Goal: Information Seeking & Learning: Check status

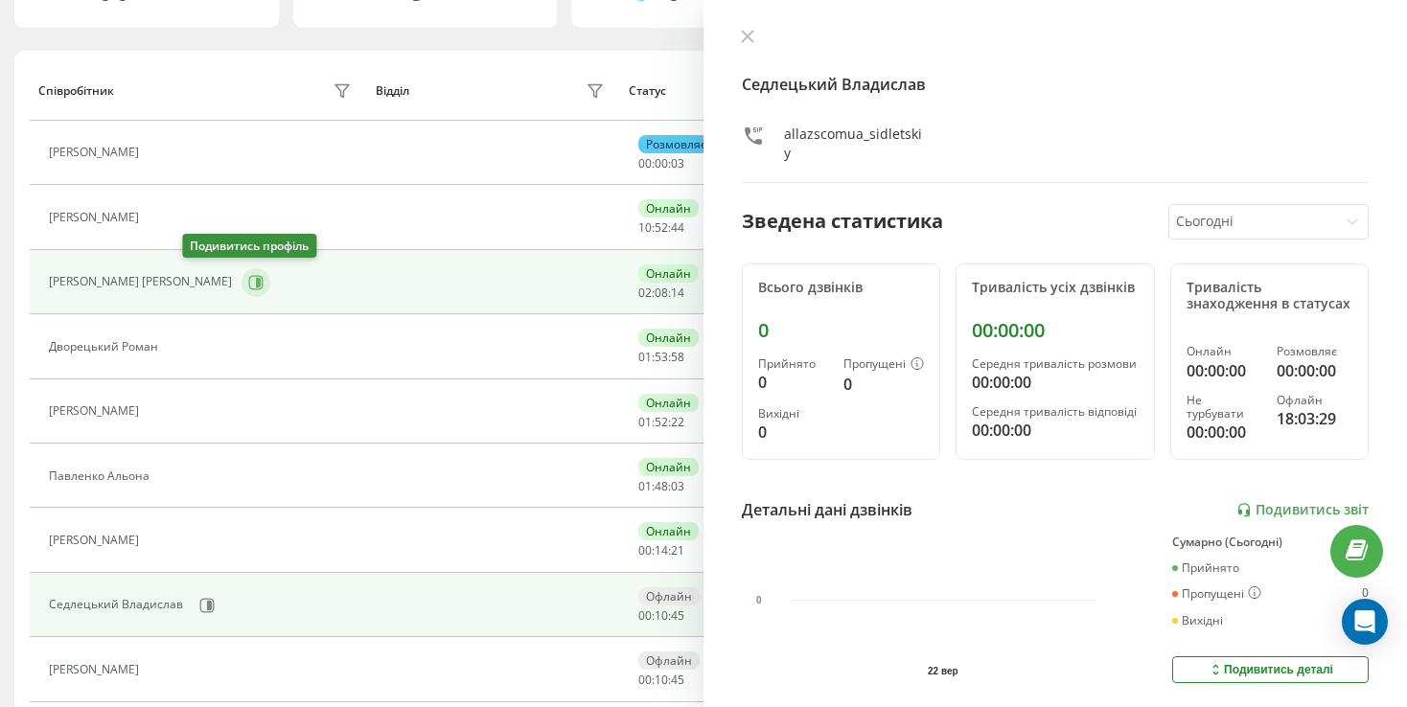
click at [256, 277] on icon at bounding box center [258, 282] width 5 height 10
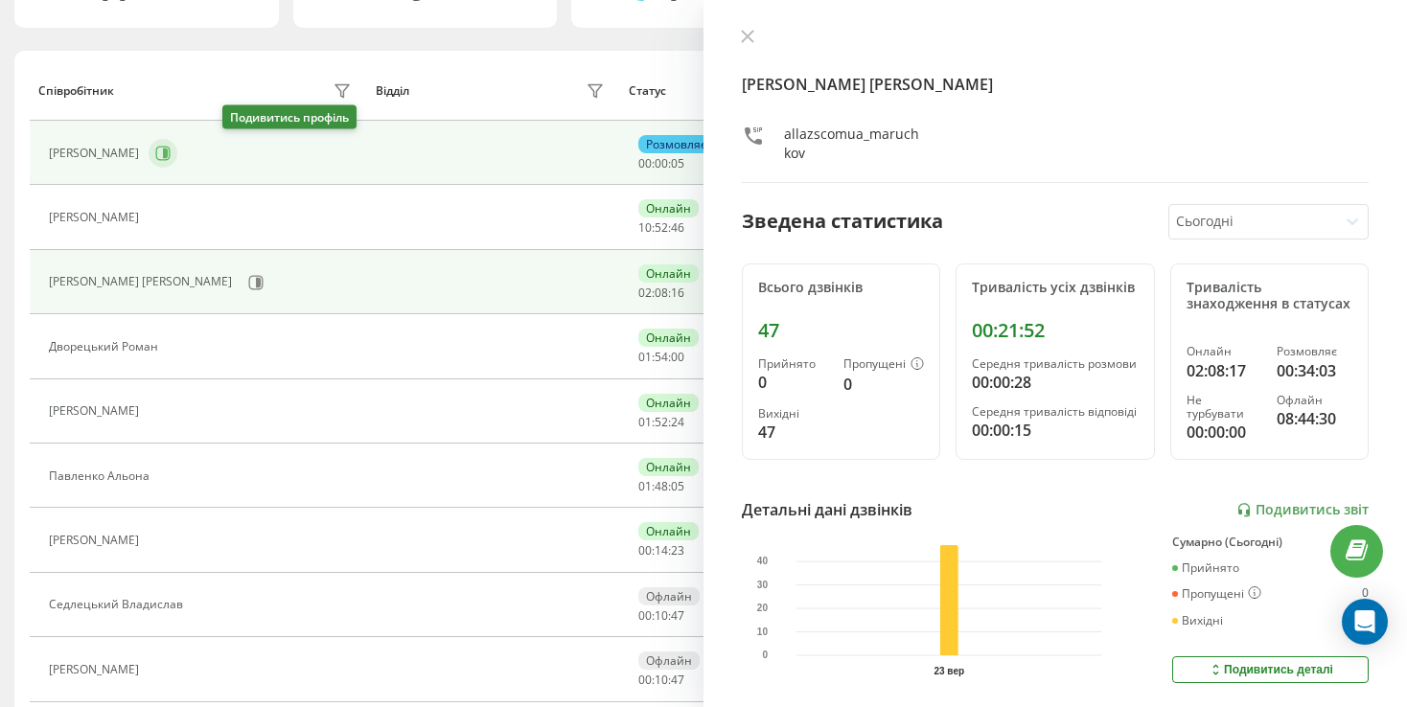
click at [177, 149] on button at bounding box center [163, 153] width 29 height 29
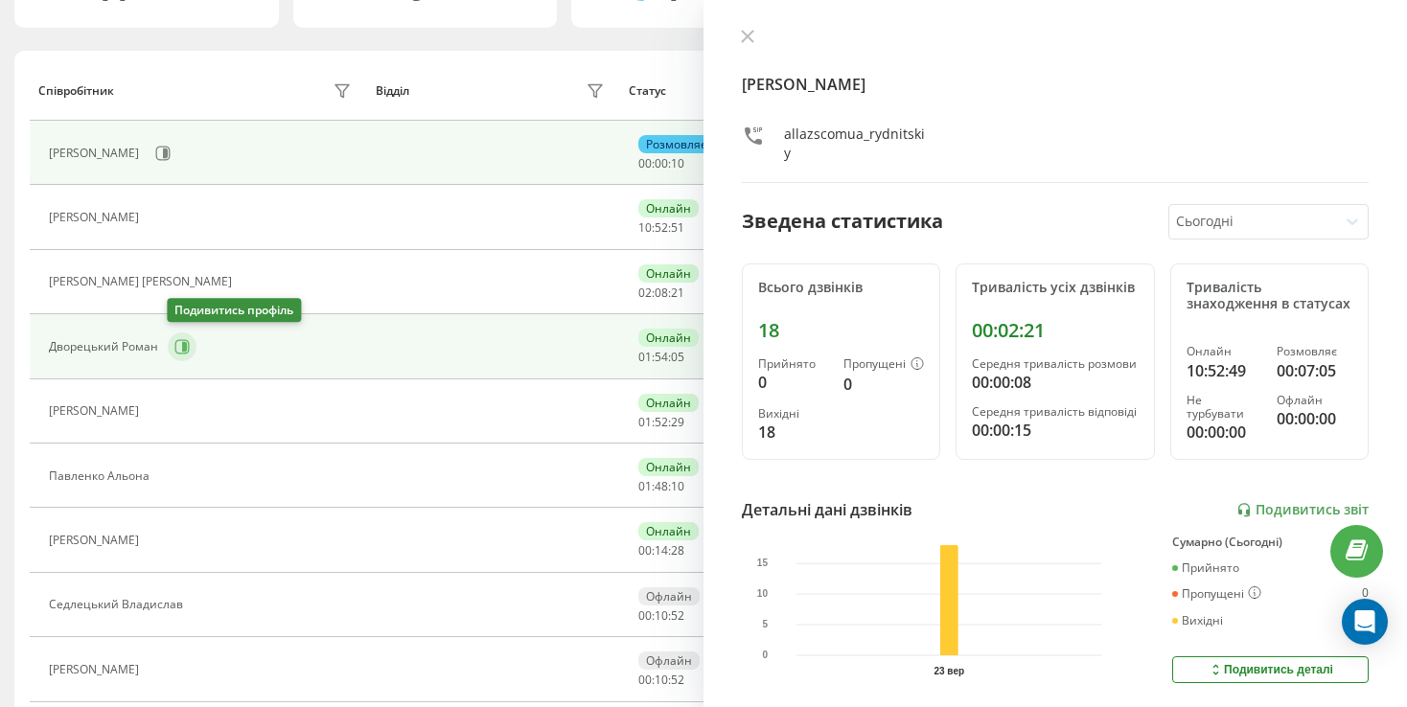
click at [182, 352] on button at bounding box center [182, 347] width 29 height 29
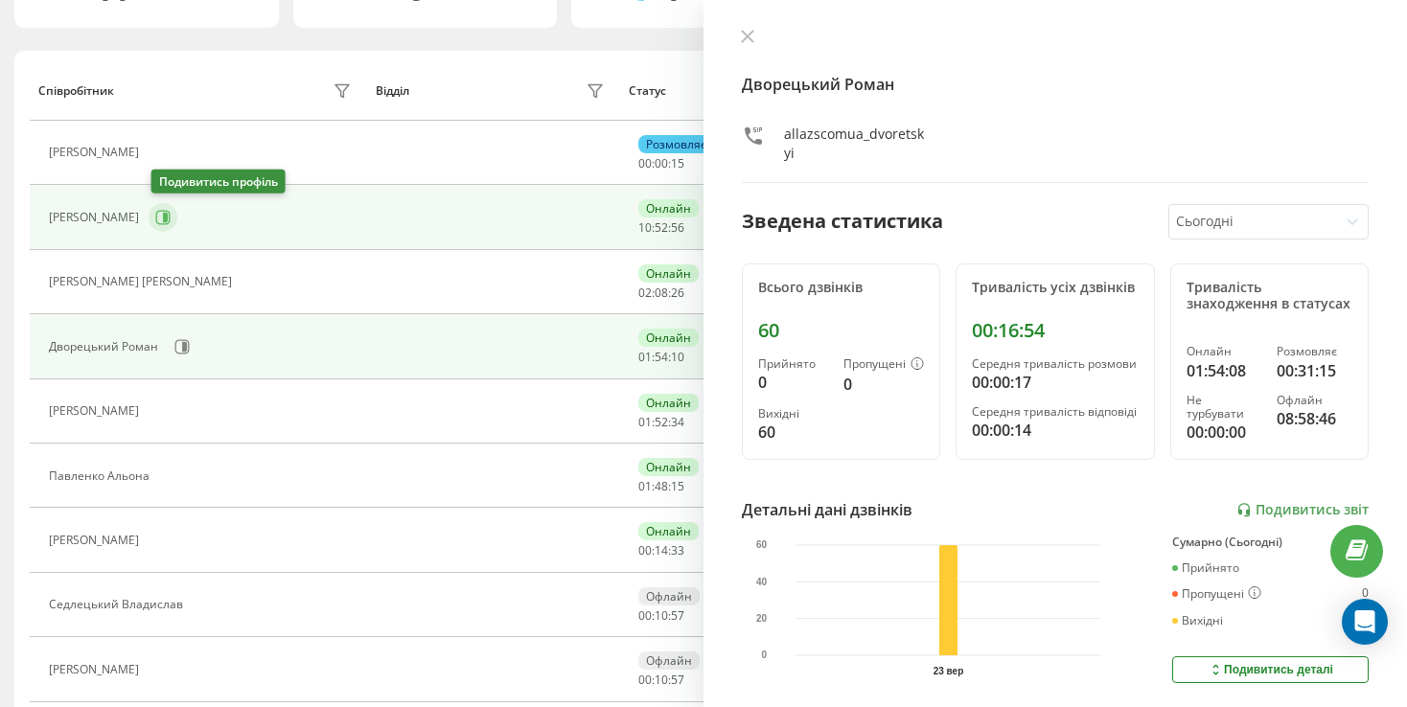
click at [171, 223] on button at bounding box center [163, 217] width 29 height 29
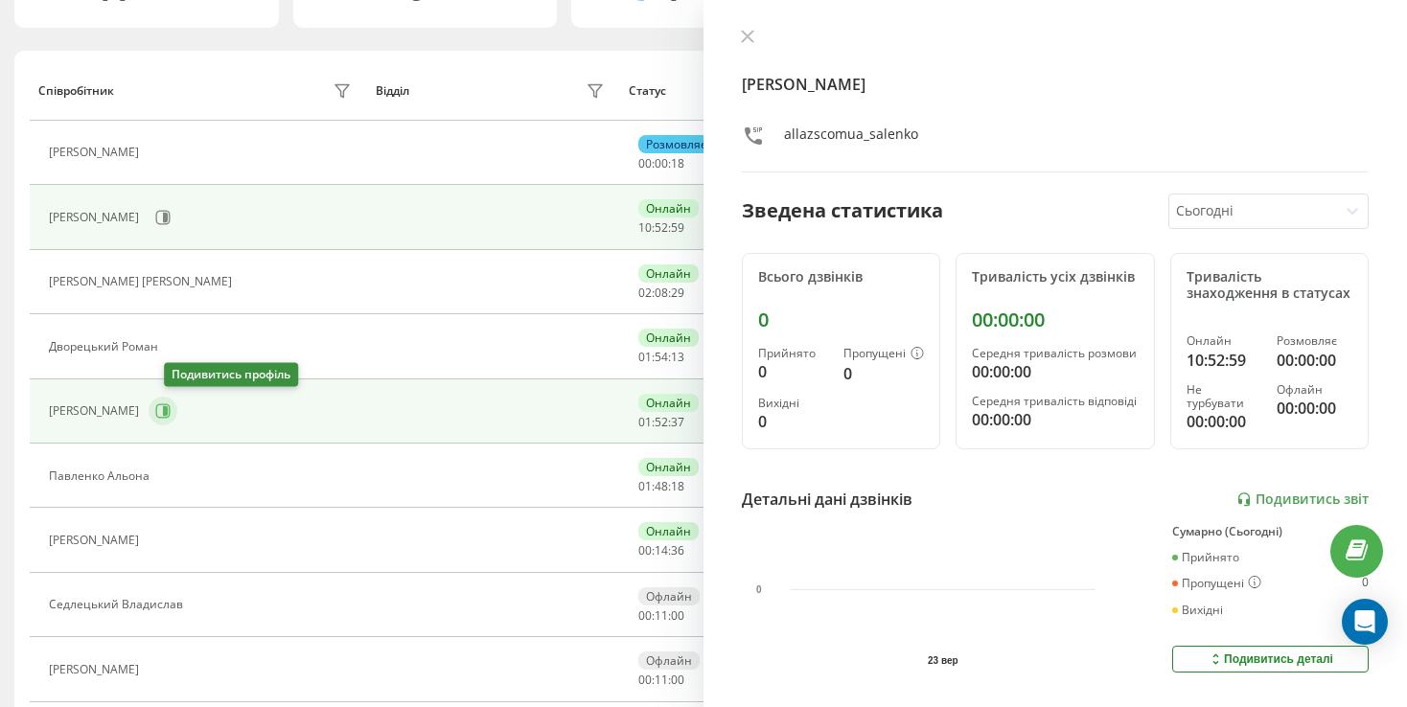
click at [172, 418] on button at bounding box center [163, 411] width 29 height 29
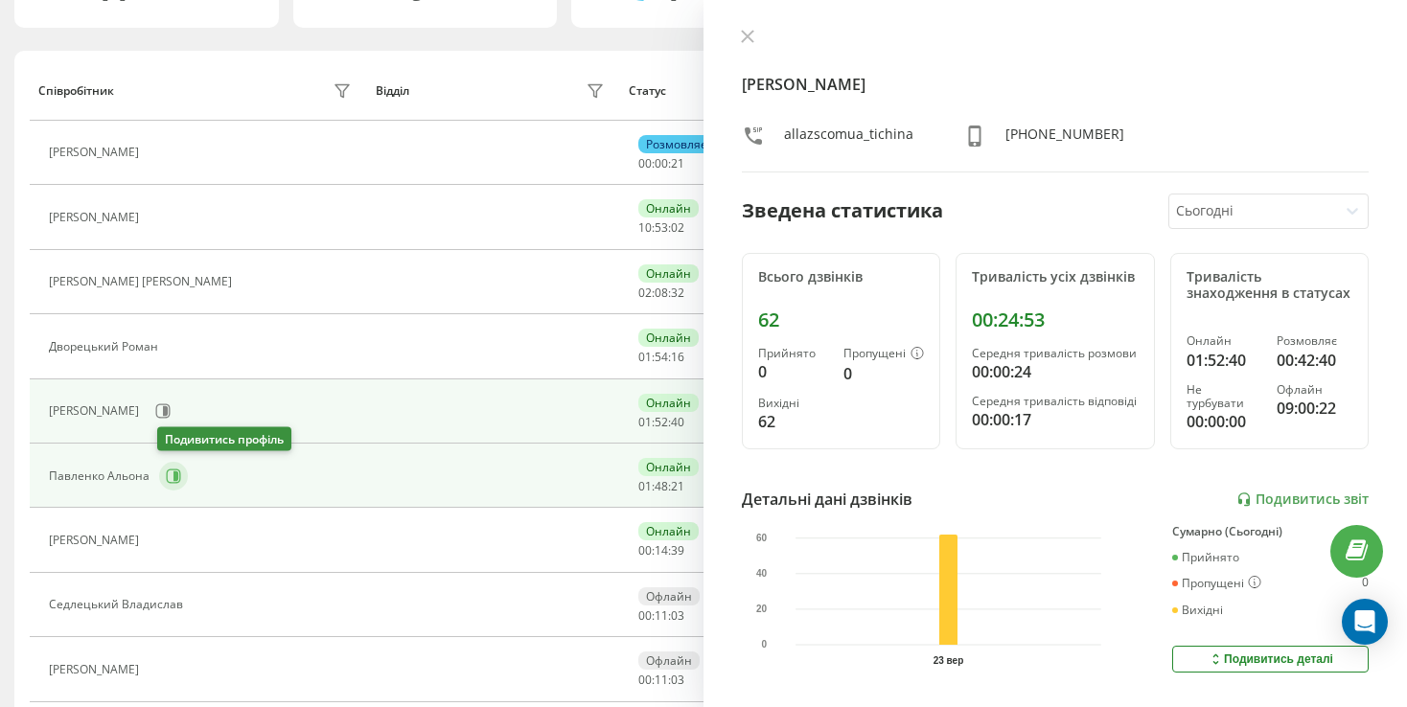
click at [168, 483] on button at bounding box center [173, 476] width 29 height 29
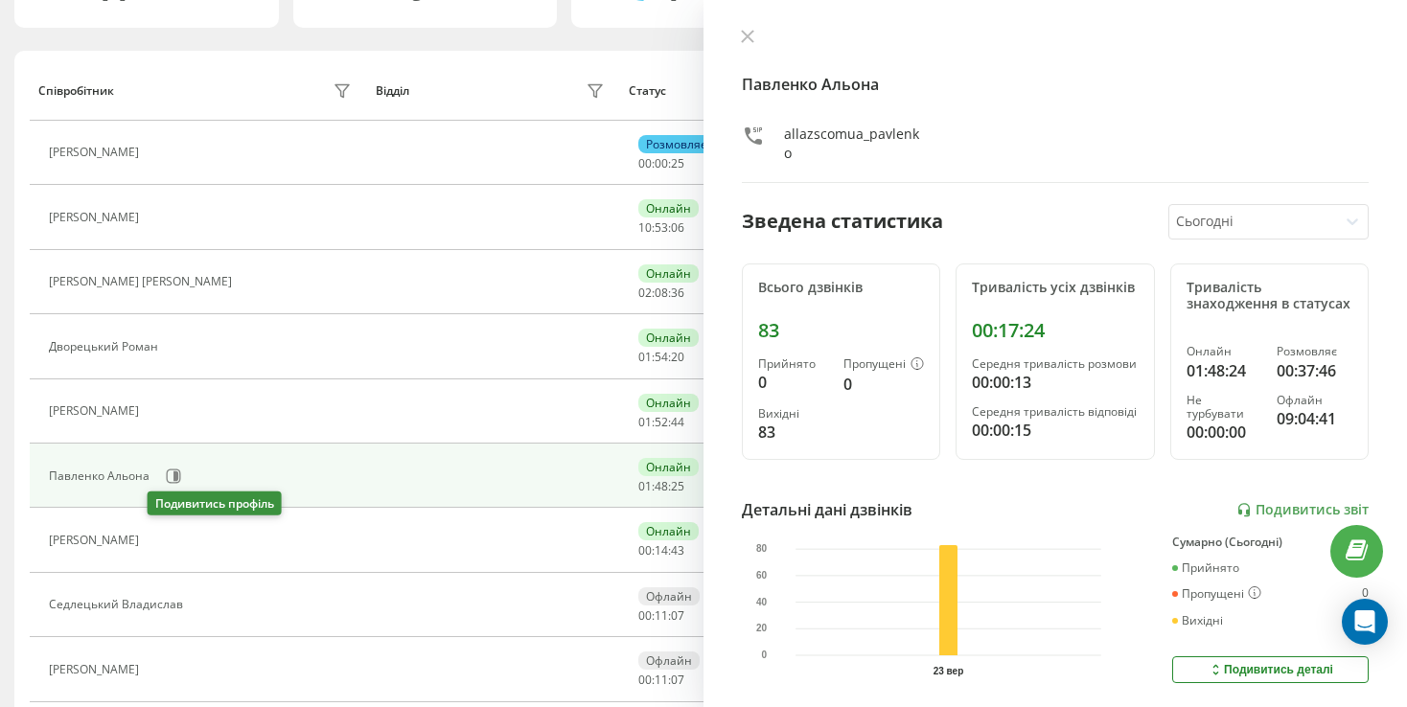
click at [156, 542] on icon at bounding box center [159, 540] width 15 height 15
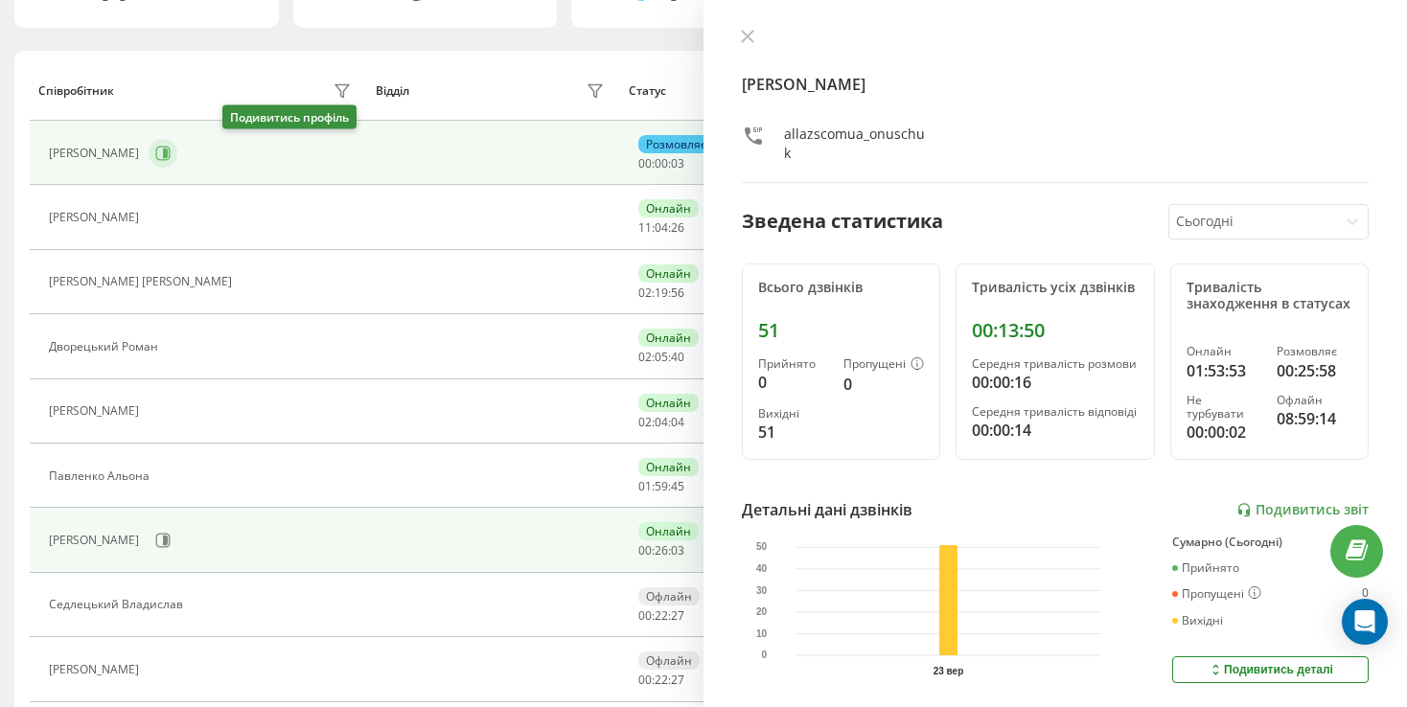
click at [171, 149] on icon at bounding box center [162, 153] width 15 height 15
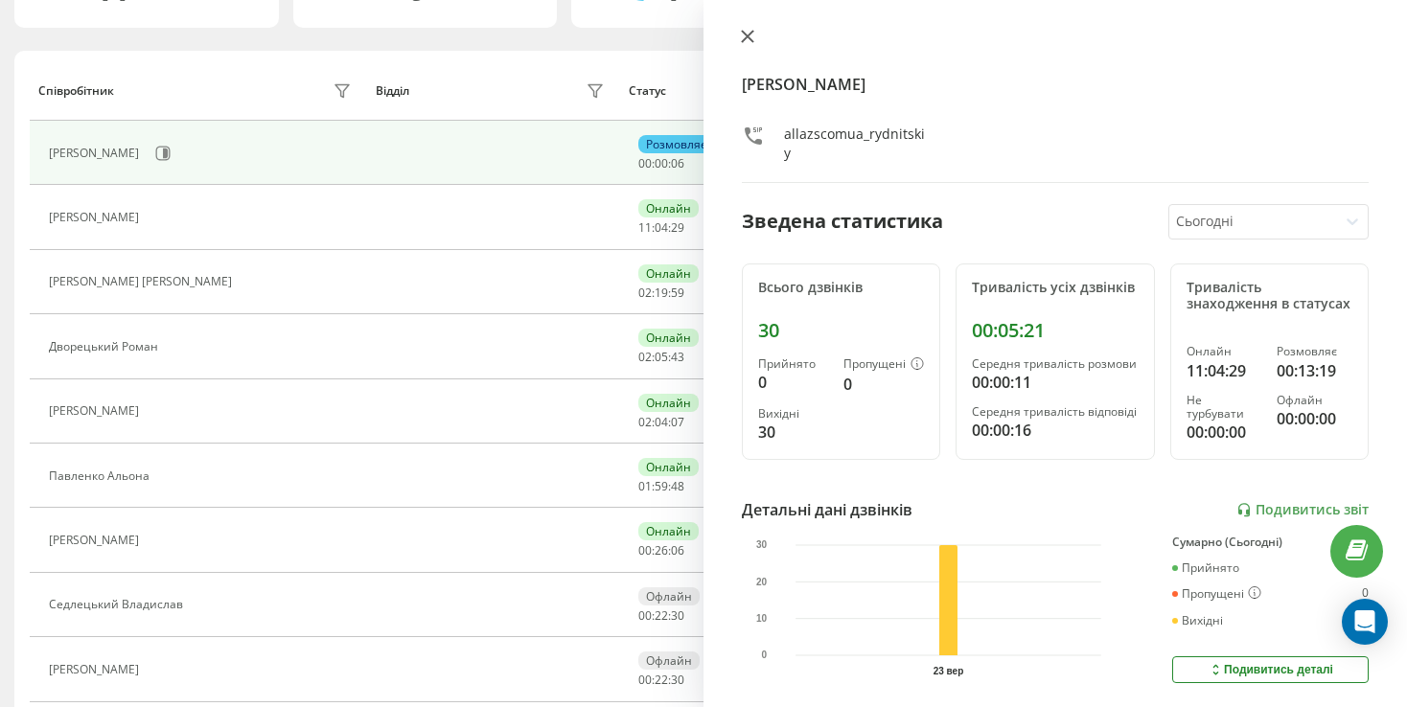
click at [752, 33] on icon at bounding box center [748, 37] width 12 height 12
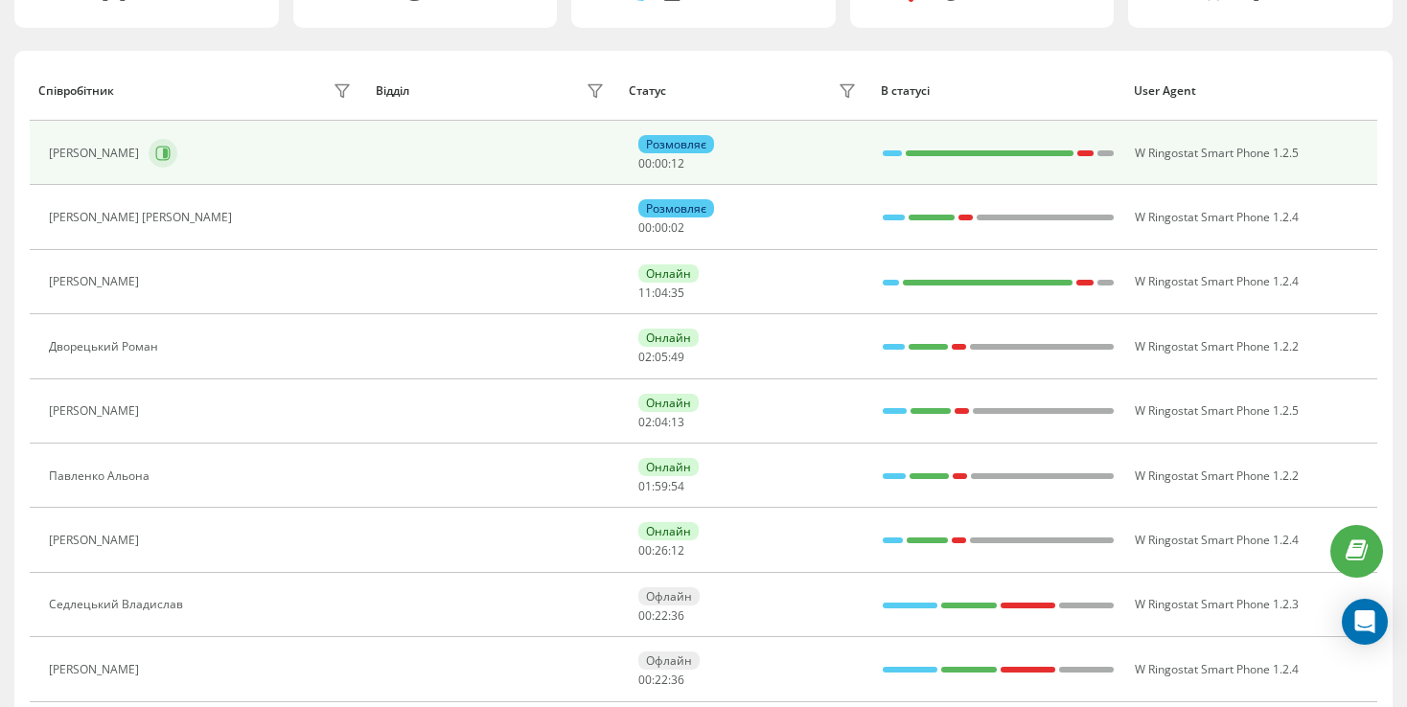
click at [171, 157] on icon at bounding box center [163, 153] width 14 height 14
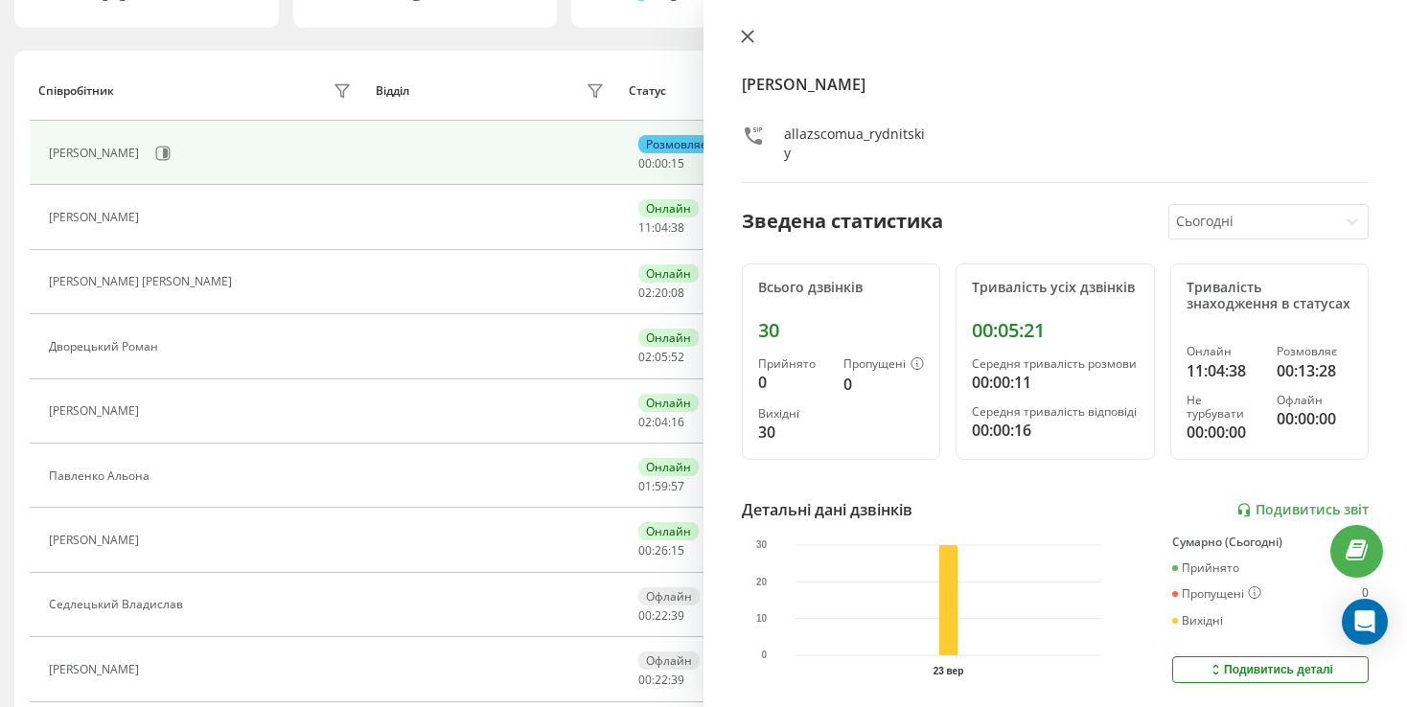
click at [739, 30] on button at bounding box center [747, 38] width 25 height 18
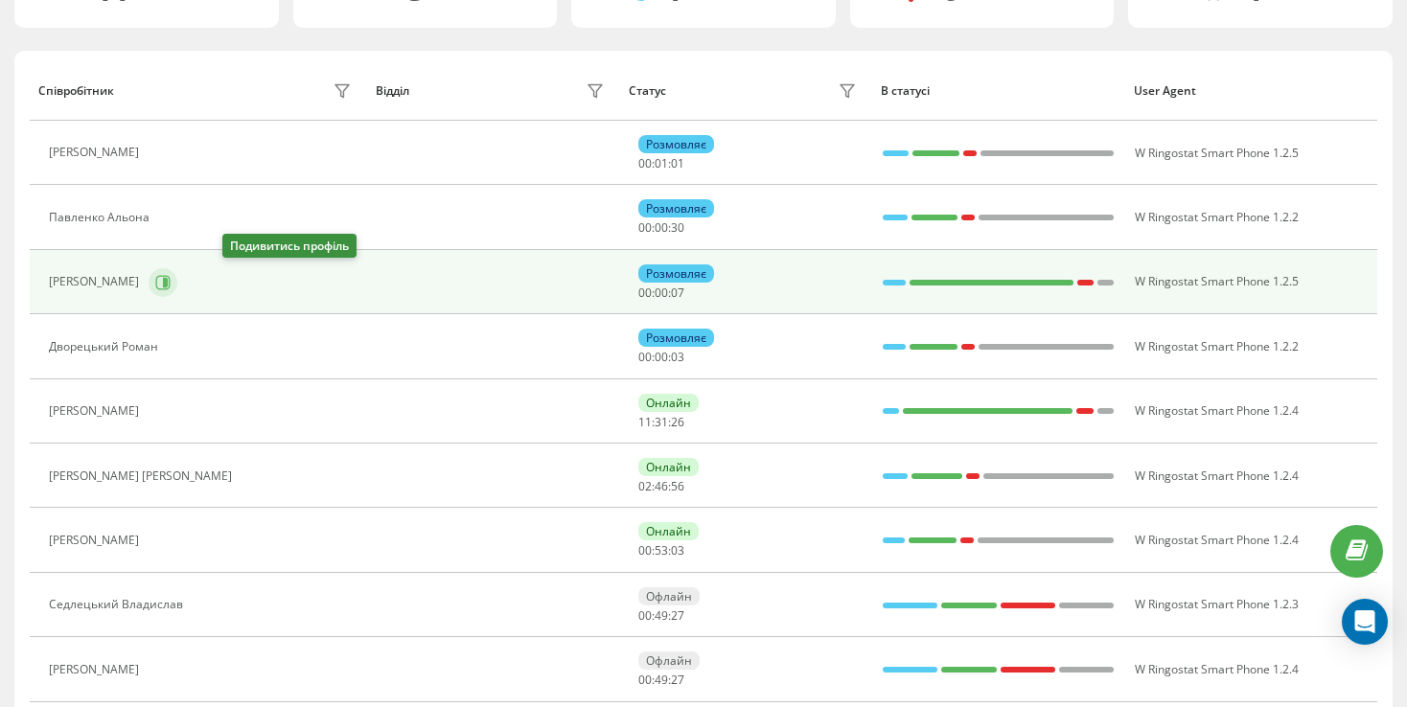
click at [168, 281] on icon at bounding box center [165, 282] width 5 height 10
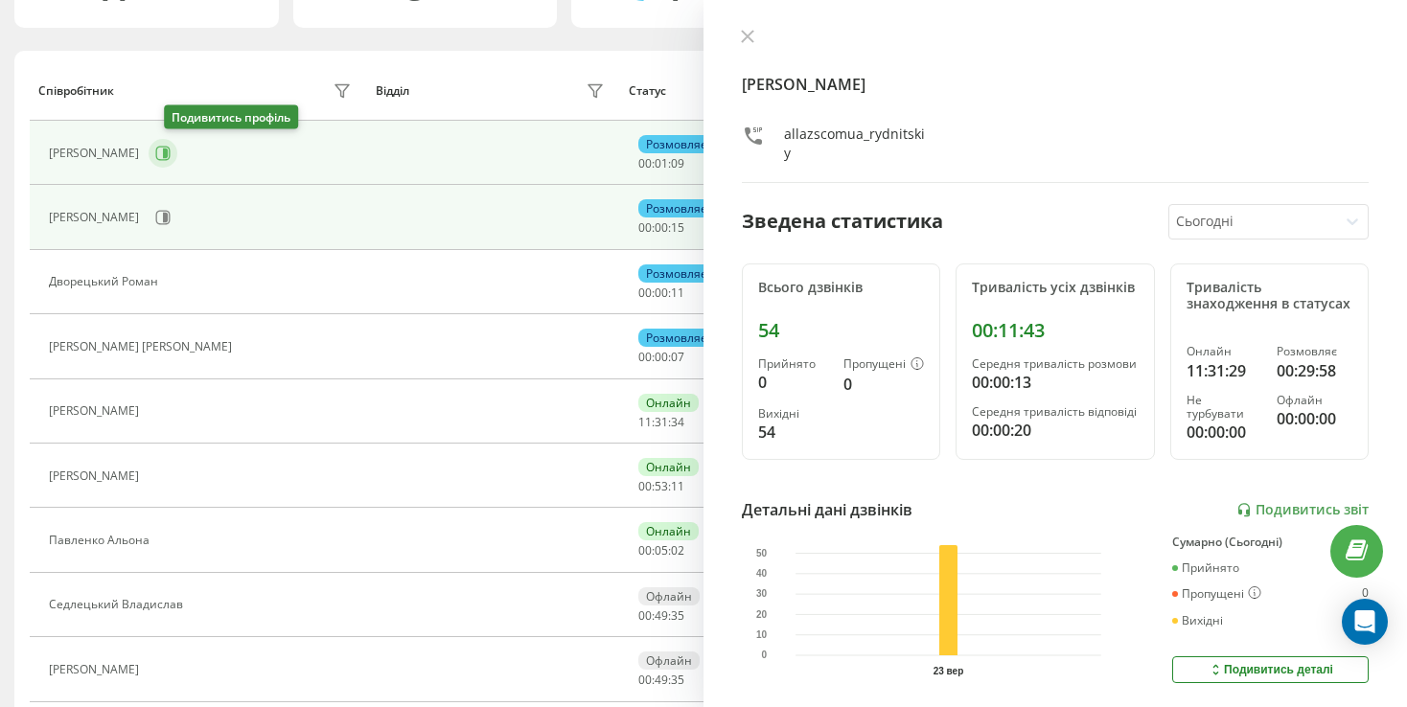
click at [171, 151] on icon at bounding box center [162, 153] width 15 height 15
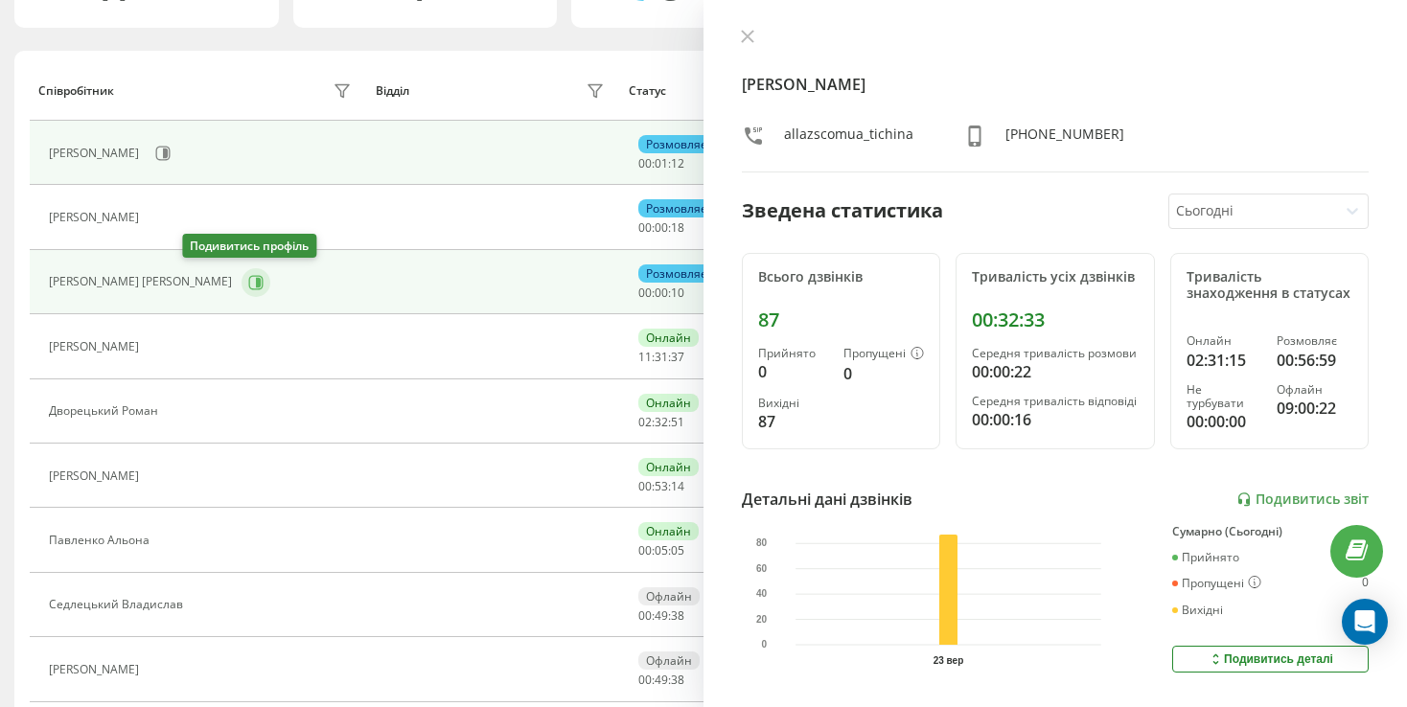
click at [248, 284] on icon at bounding box center [255, 282] width 15 height 15
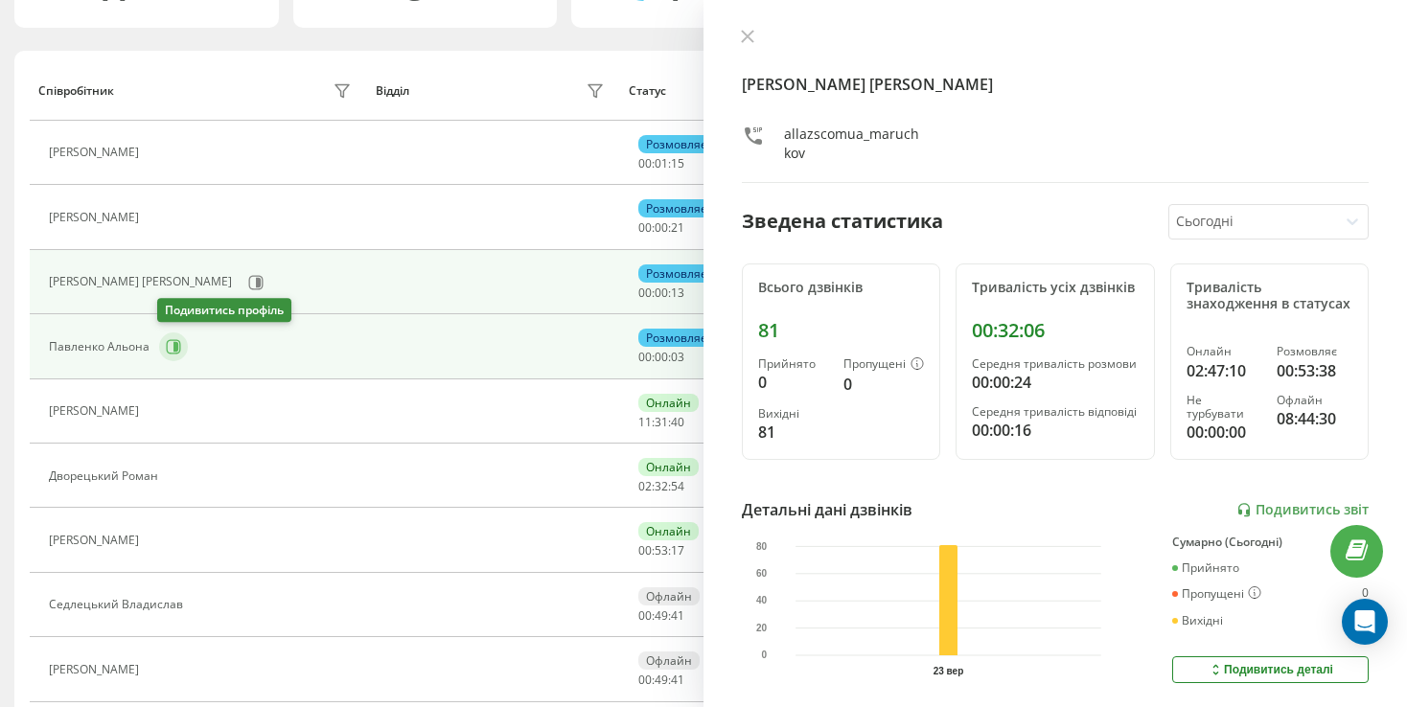
click at [169, 344] on icon at bounding box center [173, 346] width 15 height 15
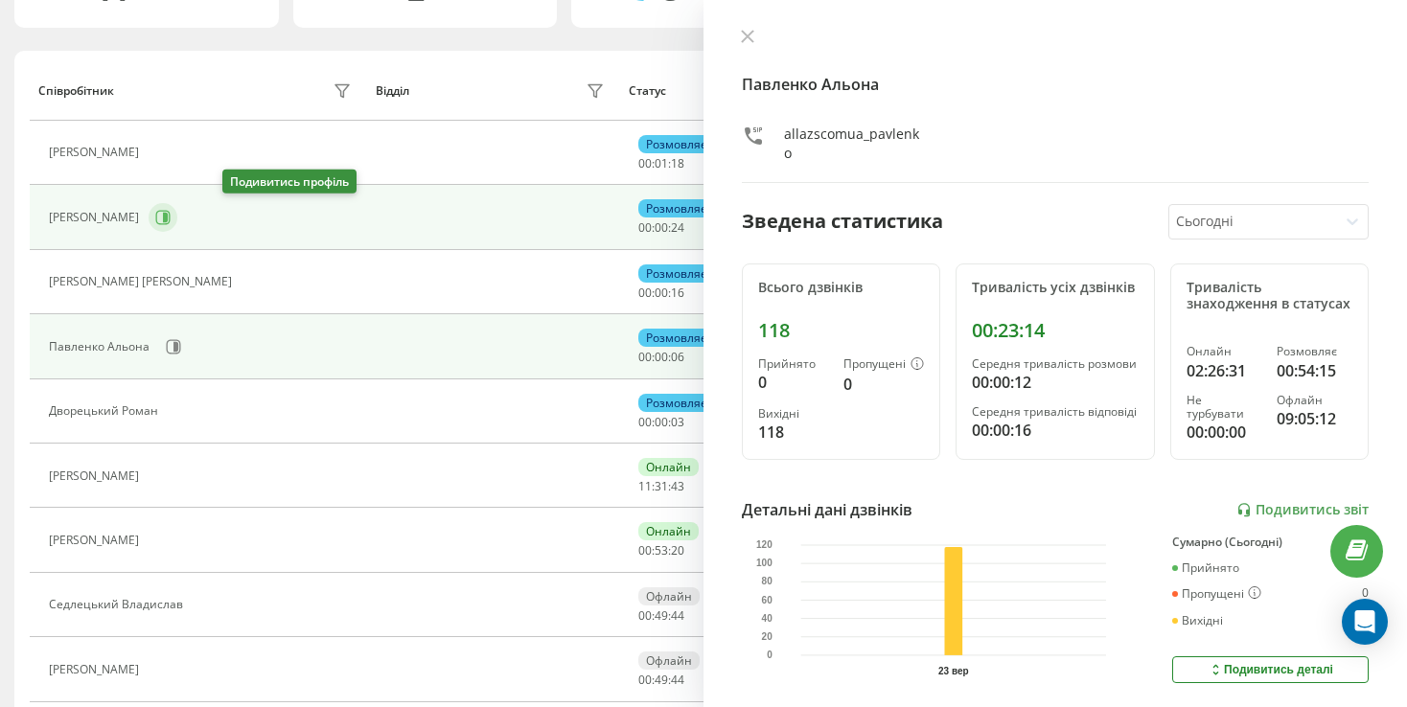
click at [168, 213] on icon at bounding box center [165, 218] width 5 height 10
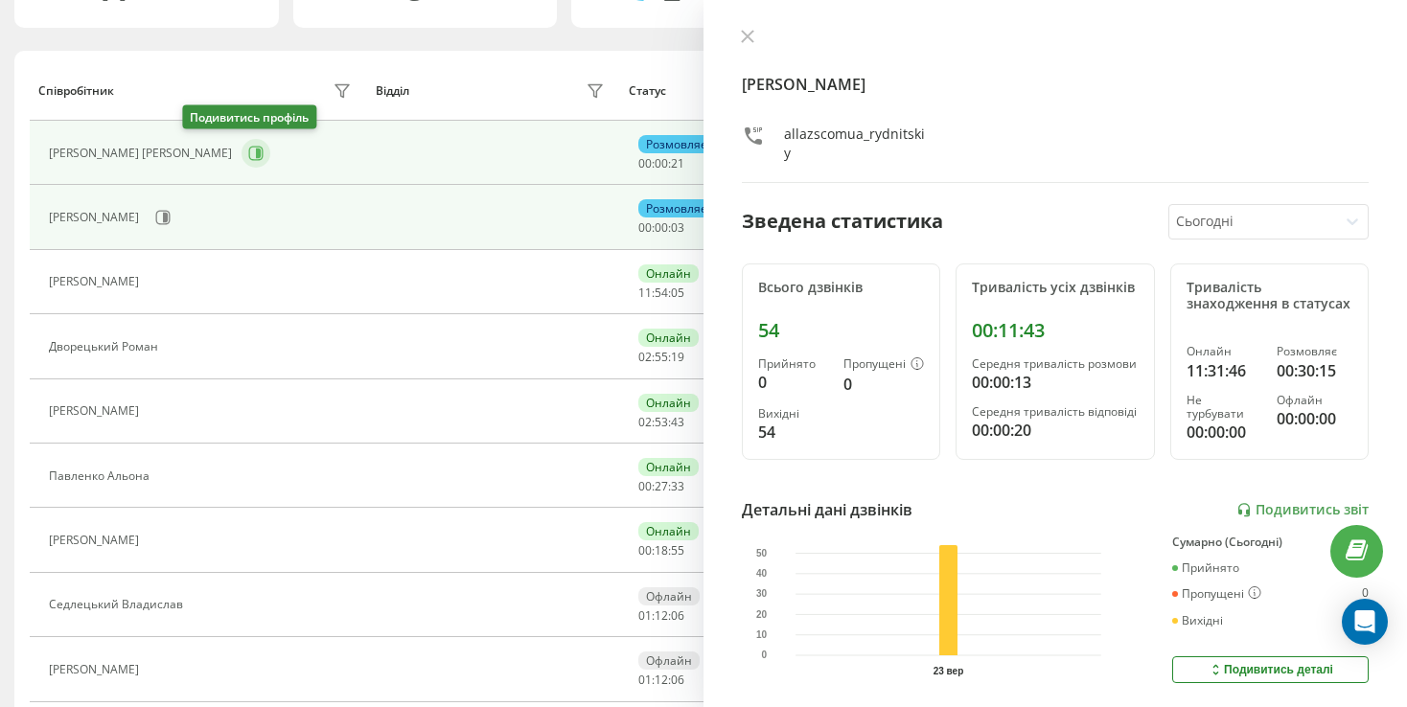
click at [249, 150] on icon at bounding box center [256, 153] width 14 height 14
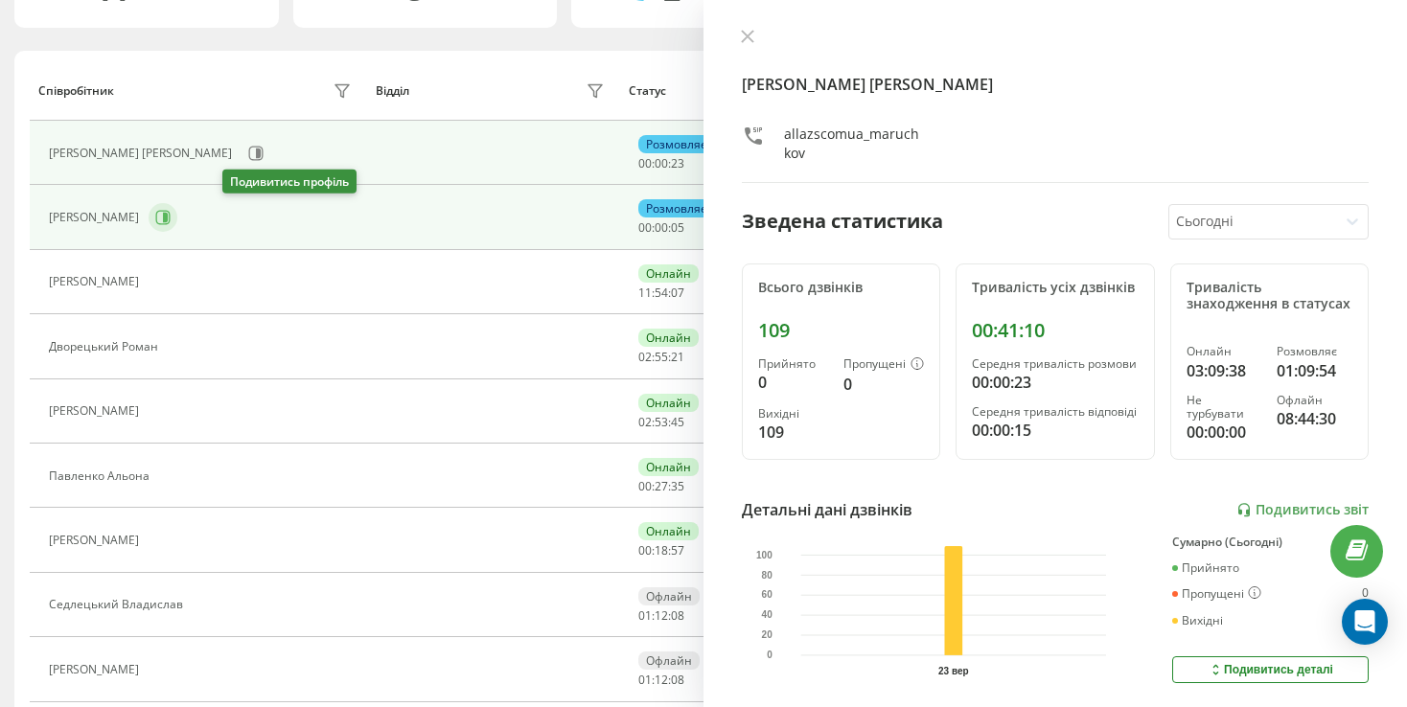
click at [171, 219] on icon at bounding box center [162, 217] width 15 height 15
